Goal: Task Accomplishment & Management: Manage account settings

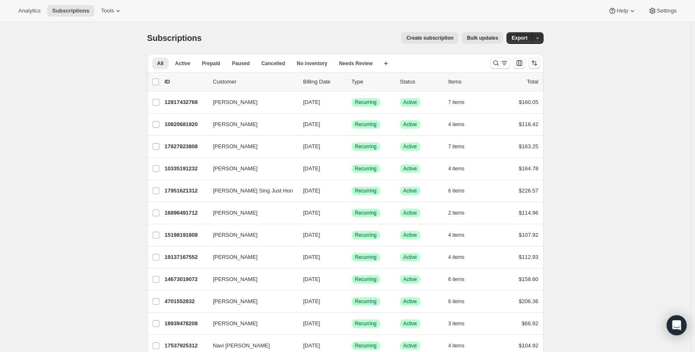
click at [538, 61] on icon "Sort the results" at bounding box center [534, 63] width 8 height 8
click at [477, 62] on div "All Active Prepaid Paused Cancelled No inventory Needs Review More views All Ac…" at bounding box center [315, 63] width 336 height 18
click at [495, 65] on icon "Search and filter results" at bounding box center [496, 63] width 8 height 8
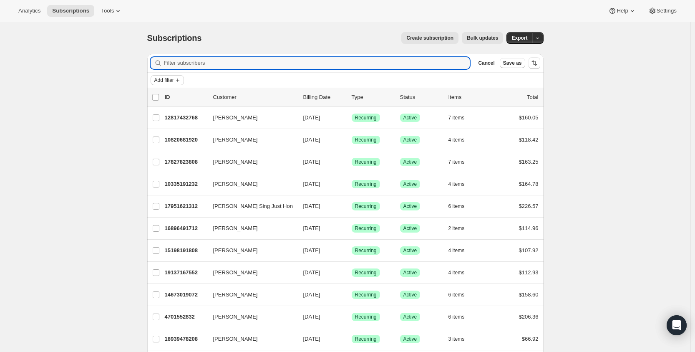
click at [172, 78] on span "Add filter" at bounding box center [164, 80] width 20 height 7
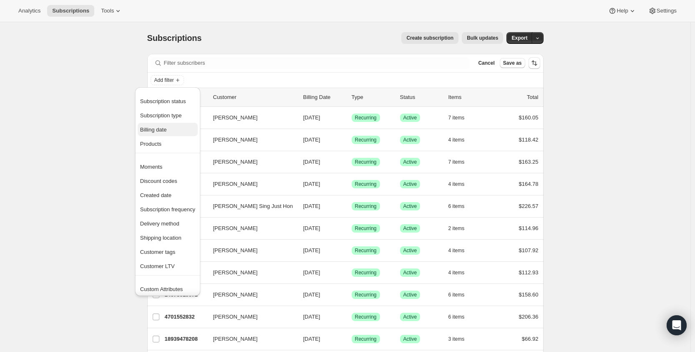
click at [169, 131] on span "Billing date" at bounding box center [167, 130] width 55 height 8
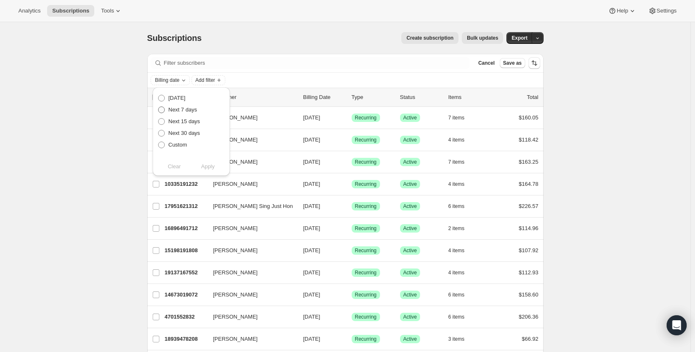
click at [160, 109] on span at bounding box center [161, 109] width 7 height 7
click at [158, 107] on input "Next 7 days" at bounding box center [158, 106] width 0 height 0
radio input "true"
click at [215, 164] on button "Apply" at bounding box center [208, 166] width 44 height 13
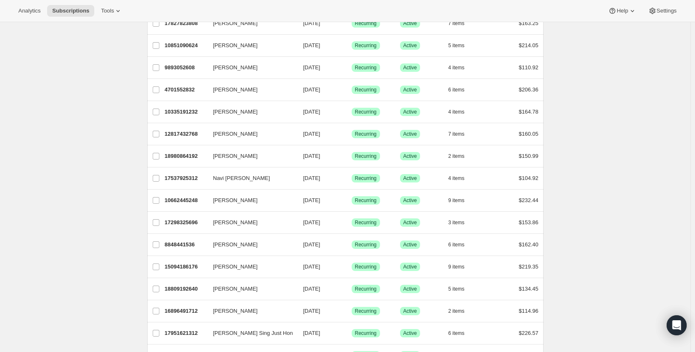
scroll to position [913, 0]
